Goal: Obtain resource: Obtain resource

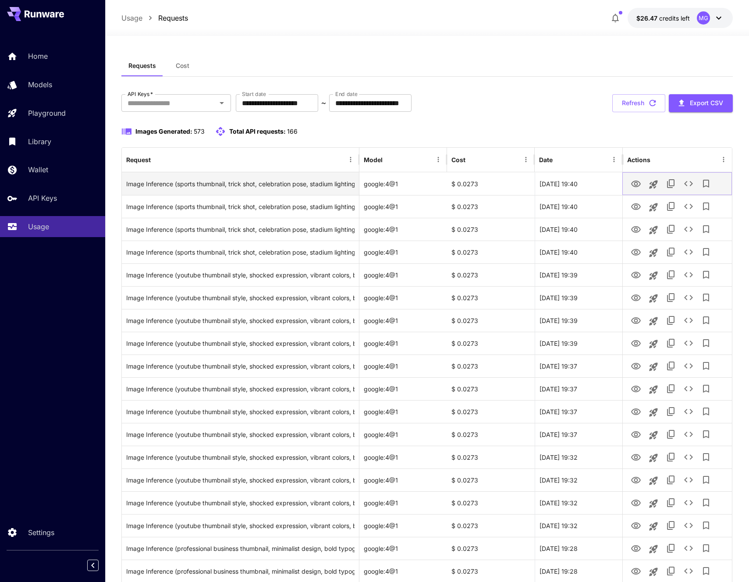
click at [631, 181] on icon "View Image" at bounding box center [636, 184] width 11 height 11
click at [631, 184] on icon "View Image" at bounding box center [636, 184] width 11 height 11
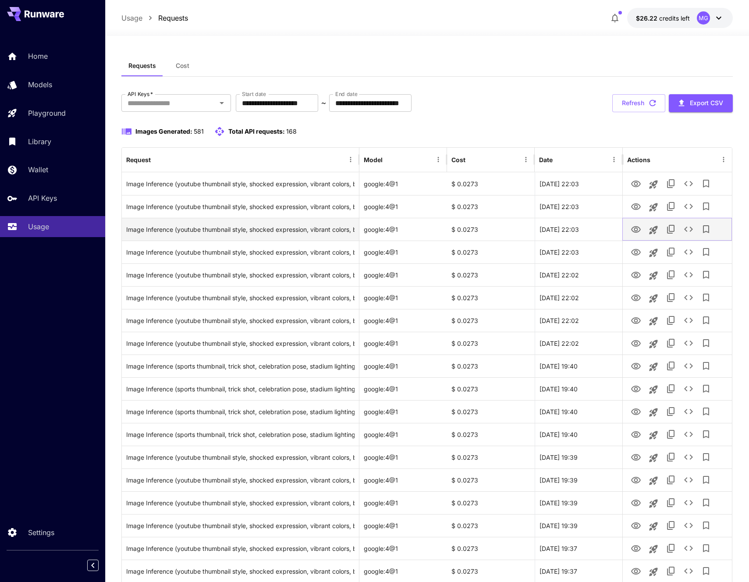
click at [635, 224] on button "View Image" at bounding box center [636, 229] width 18 height 18
click at [632, 227] on icon "View Image" at bounding box center [636, 229] width 11 height 11
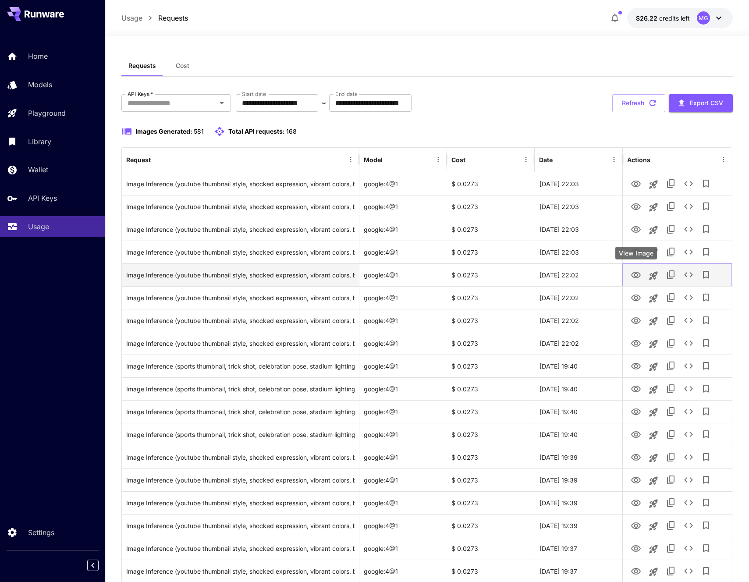
click at [636, 271] on icon "View Image" at bounding box center [636, 275] width 11 height 11
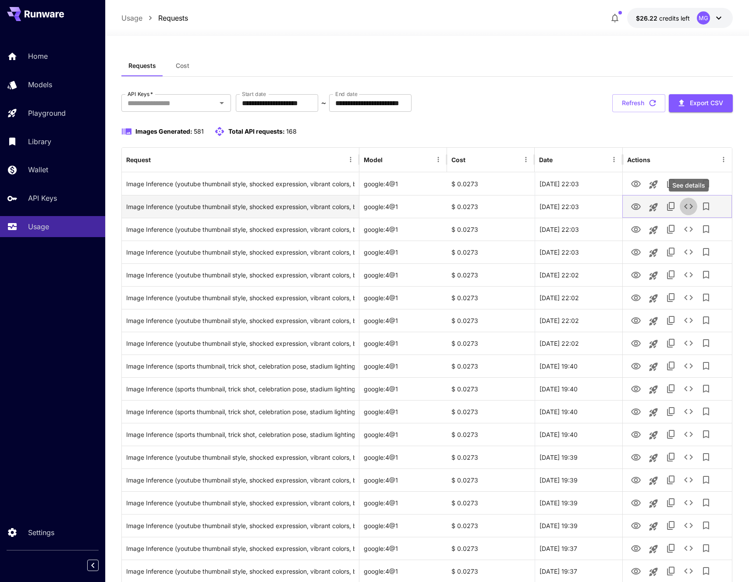
click at [687, 203] on icon "See details" at bounding box center [688, 206] width 11 height 11
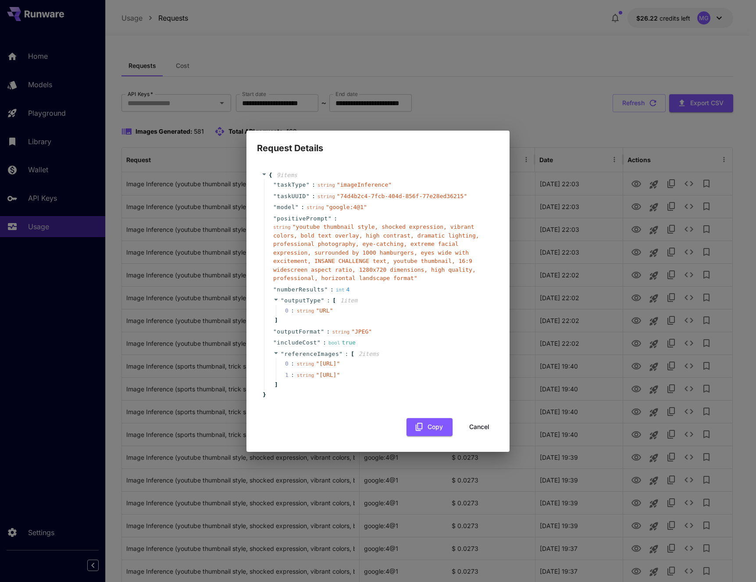
click at [340, 363] on span "" [URL] "" at bounding box center [328, 363] width 24 height 7
drag, startPoint x: 307, startPoint y: 355, endPoint x: 355, endPoint y: 363, distance: 48.5
click at [340, 363] on span "" [URL] "" at bounding box center [328, 363] width 24 height 7
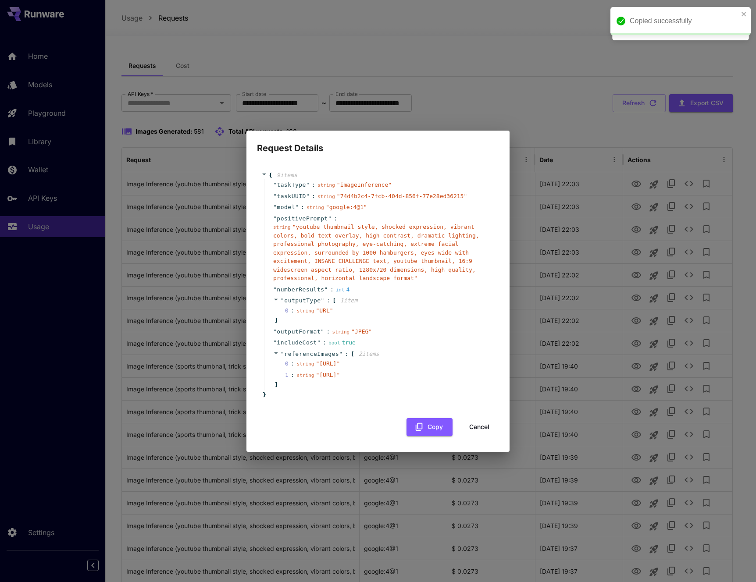
click at [340, 363] on span "" [URL] "" at bounding box center [328, 363] width 24 height 7
drag, startPoint x: 357, startPoint y: 363, endPoint x: 307, endPoint y: 357, distance: 50.4
click at [316, 360] on span "" [URL] "" at bounding box center [328, 363] width 24 height 7
copy span "[URL]"
click at [301, 380] on div "string " [URL] "" at bounding box center [318, 375] width 43 height 9
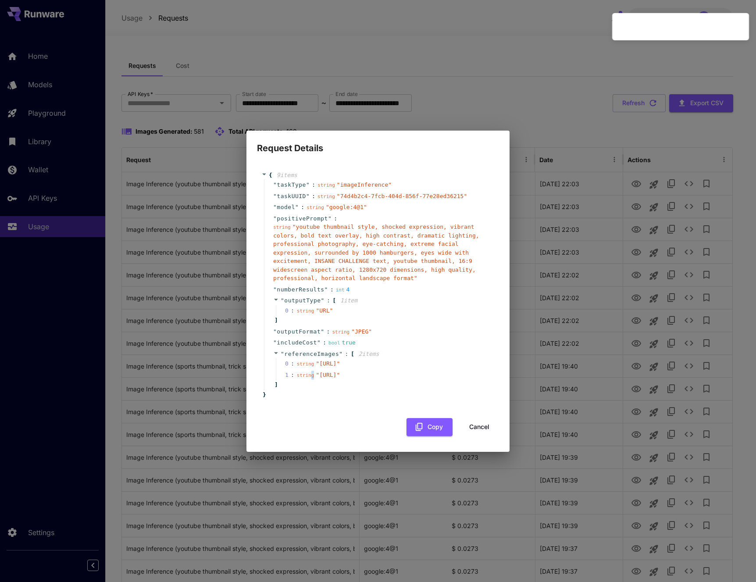
drag, startPoint x: 307, startPoint y: 383, endPoint x: 358, endPoint y: 393, distance: 52.3
click at [340, 378] on span "" [URL] "" at bounding box center [328, 375] width 24 height 7
copy span "[URL]"
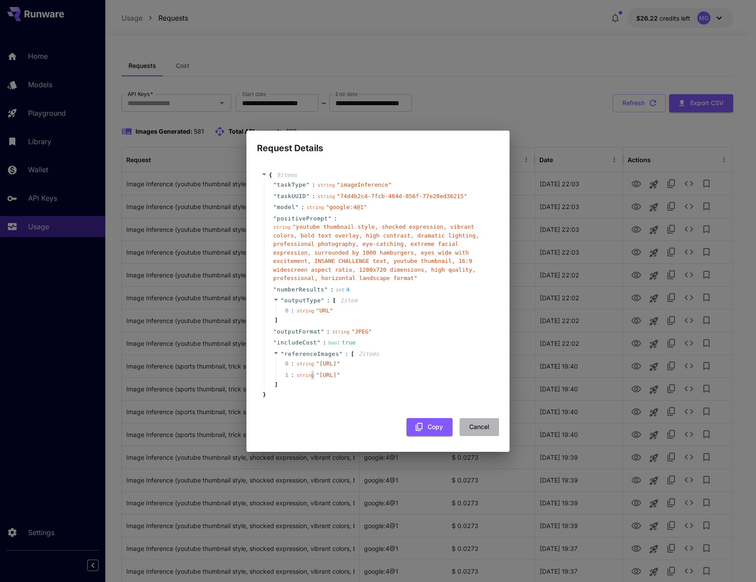
click at [474, 436] on button "Cancel" at bounding box center [478, 427] width 39 height 18
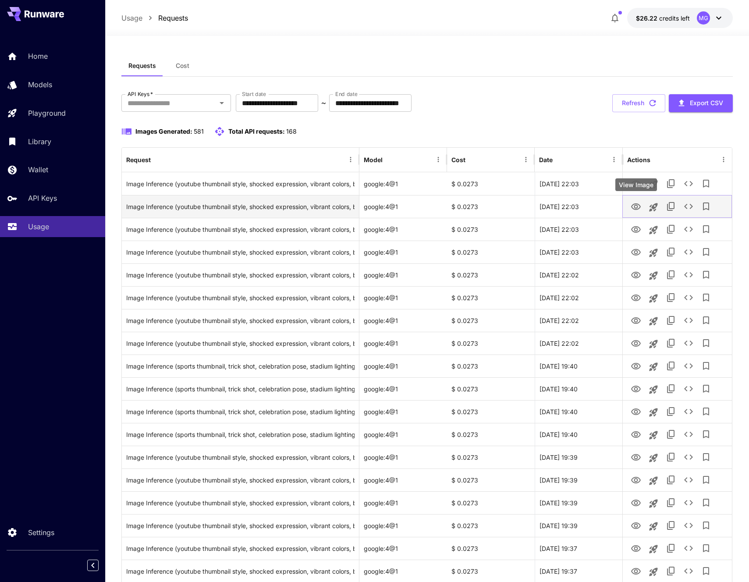
click at [640, 208] on icon "View Image" at bounding box center [636, 207] width 11 height 11
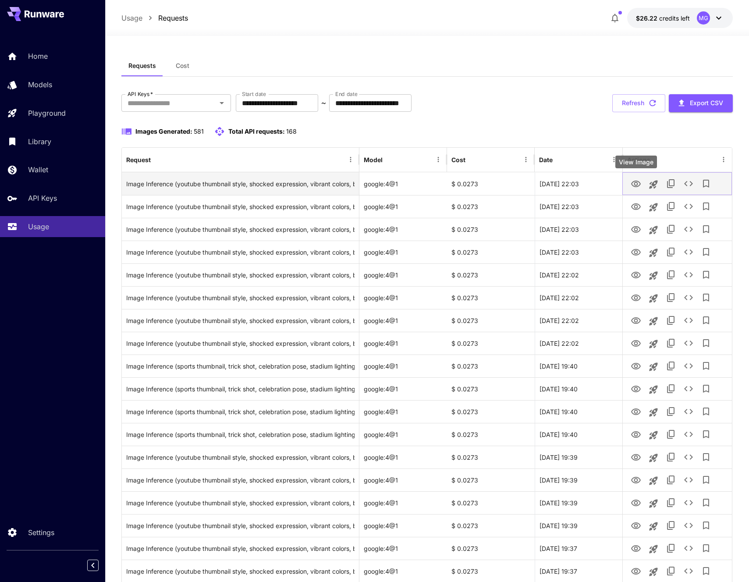
click at [637, 187] on icon "View Image" at bounding box center [636, 184] width 11 height 11
